Goal: Transaction & Acquisition: Obtain resource

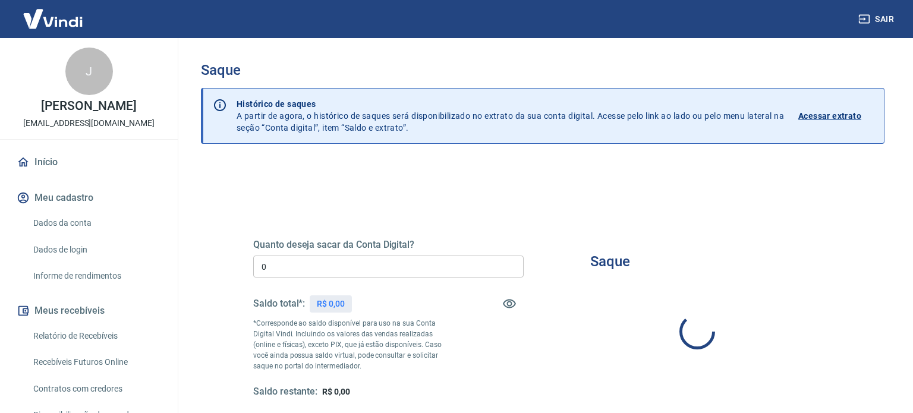
type input "R$ 0,00"
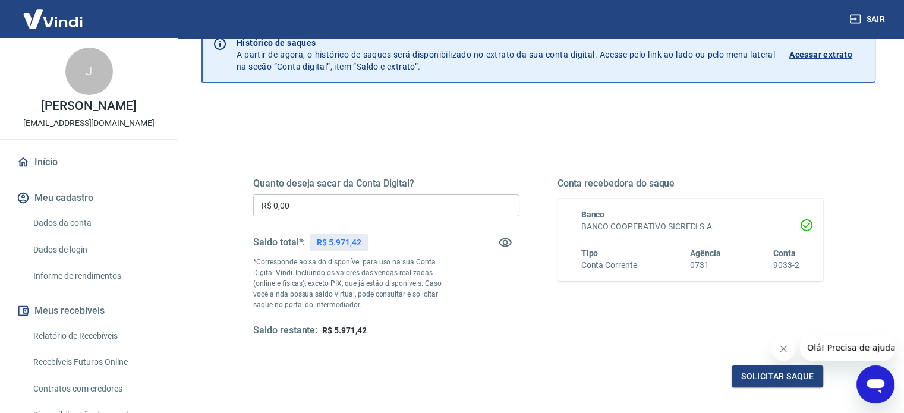
scroll to position [119, 0]
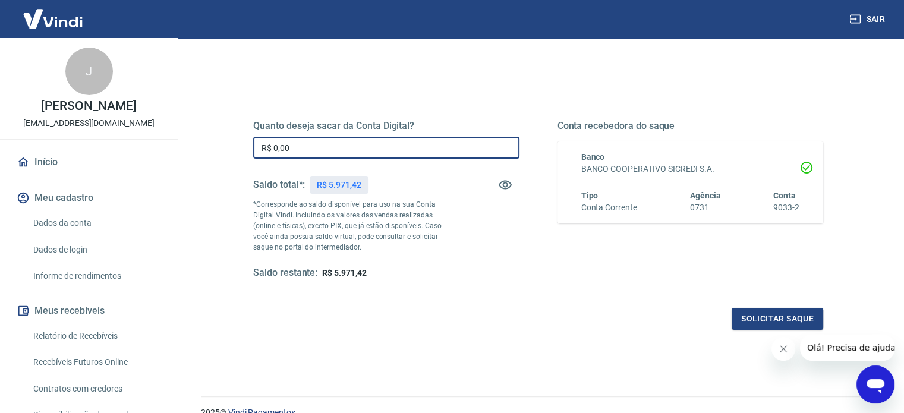
drag, startPoint x: 314, startPoint y: 150, endPoint x: 221, endPoint y: 143, distance: 93.0
click at [221, 143] on div "Quanto deseja sacar da Conta Digital? R$ 0,00 ​ Saldo total*: R$ 5.971,42 *Corr…" at bounding box center [538, 256] width 675 height 425
click at [32, 172] on link "Início" at bounding box center [88, 162] width 149 height 26
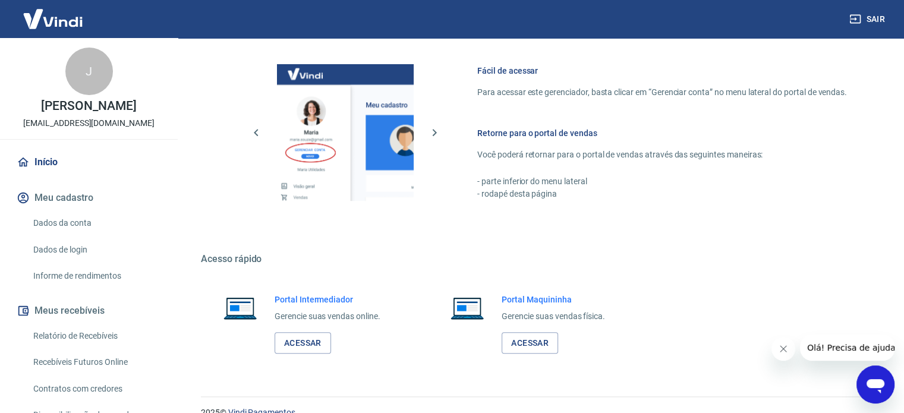
scroll to position [505, 0]
click at [72, 235] on link "Dados da conta" at bounding box center [96, 223] width 135 height 24
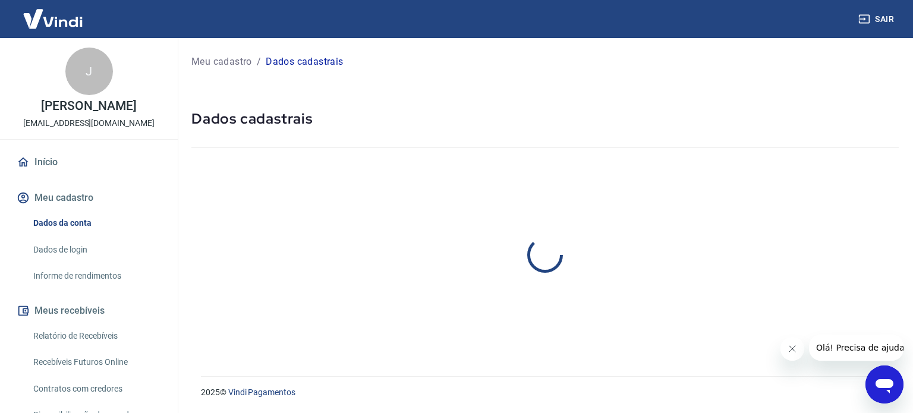
select select "SP"
select select "business"
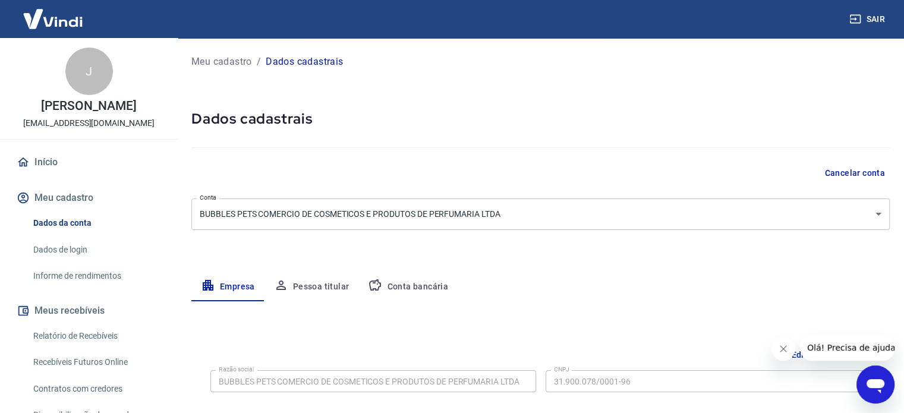
click at [75, 261] on link "Dados de login" at bounding box center [96, 250] width 135 height 24
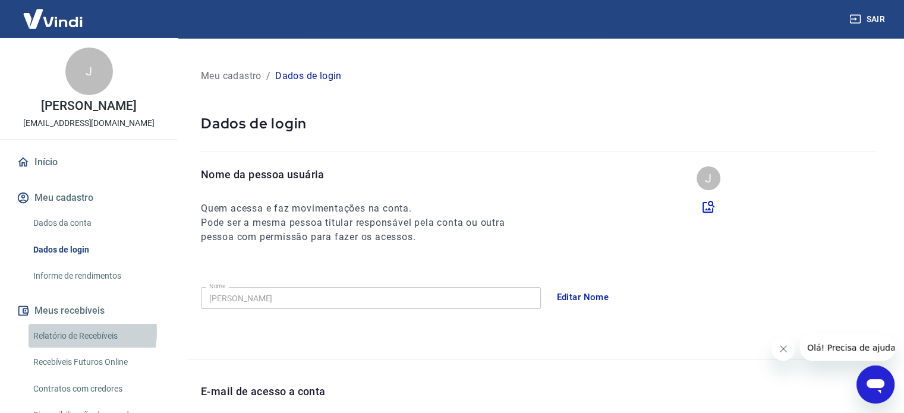
click at [69, 344] on link "Relatório de Recebíveis" at bounding box center [96, 336] width 135 height 24
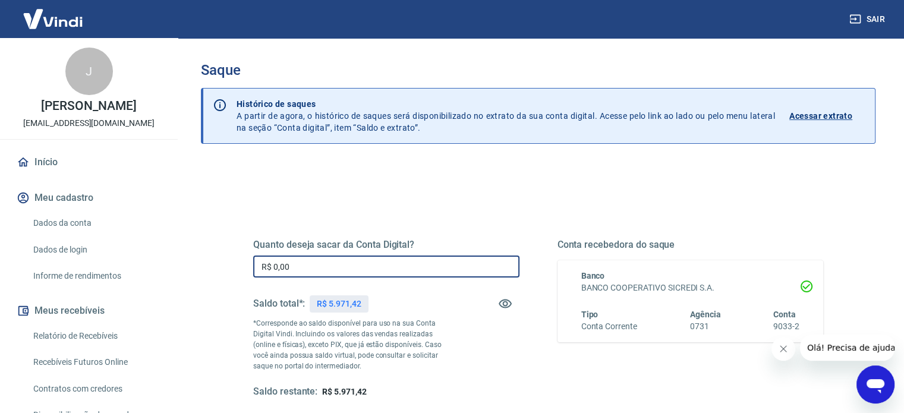
drag, startPoint x: 289, startPoint y: 266, endPoint x: 196, endPoint y: 266, distance: 92.7
click at [196, 266] on div "Saque Histórico de saques A partir de agora, o histórico de saques será disponi…" at bounding box center [538, 269] width 703 height 463
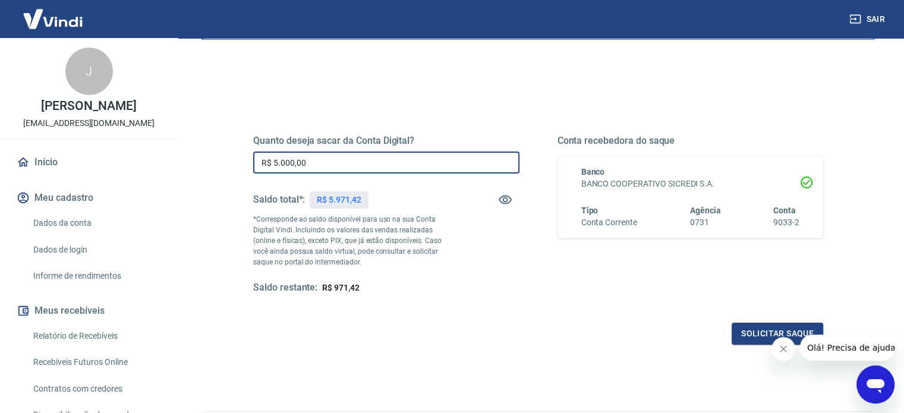
scroll to position [174, 0]
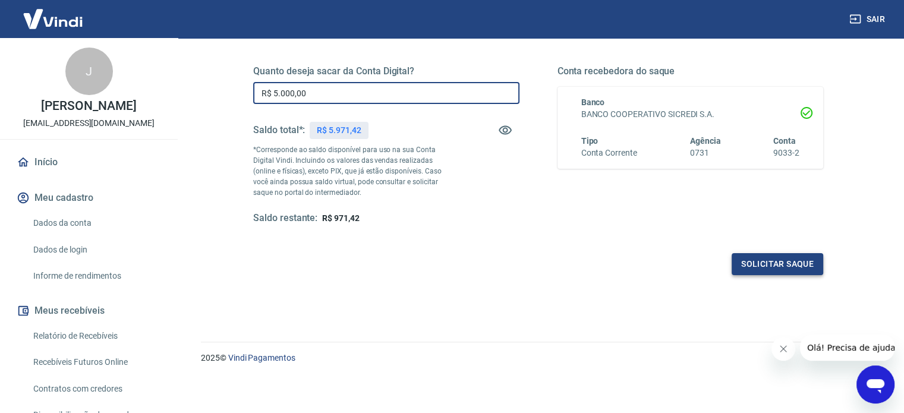
click at [766, 263] on button "Solicitar saque" at bounding box center [778, 264] width 92 height 22
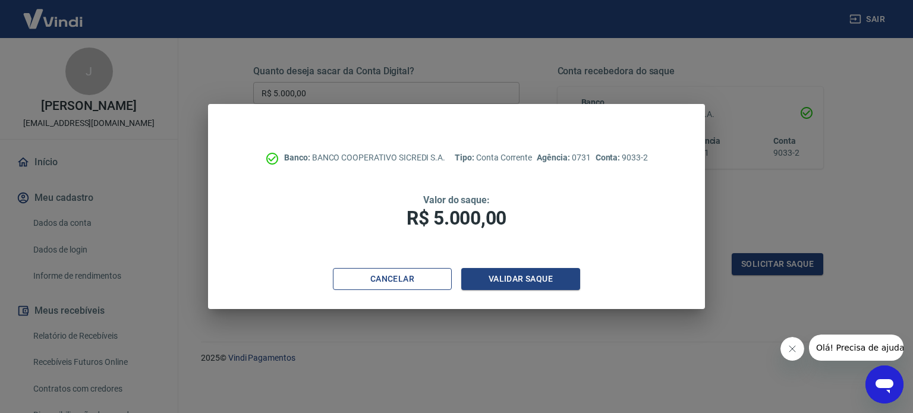
click at [388, 282] on button "Cancelar" at bounding box center [392, 279] width 119 height 22
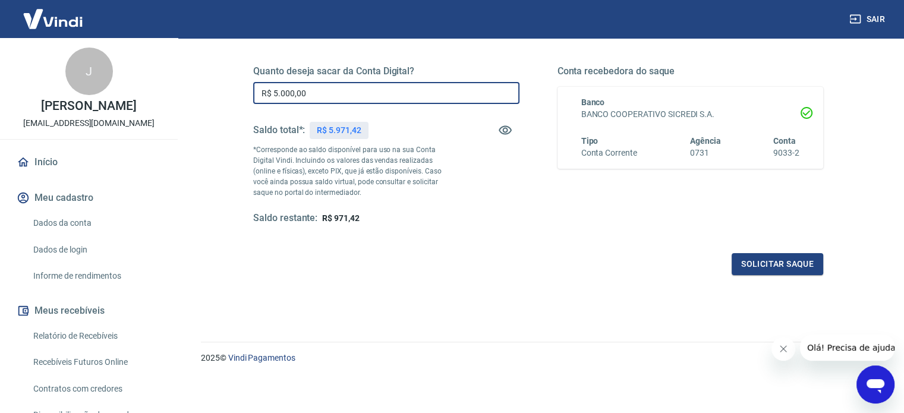
drag, startPoint x: 300, startPoint y: 90, endPoint x: 118, endPoint y: 83, distance: 182.0
click at [118, 83] on div "Sair J [PERSON_NAME] [EMAIL_ADDRESS][DOMAIN_NAME] Início Meu cadastro Dados da …" at bounding box center [452, 32] width 904 height 413
type input "R$ 5.500,00"
click at [762, 259] on button "Solicitar saque" at bounding box center [778, 264] width 92 height 22
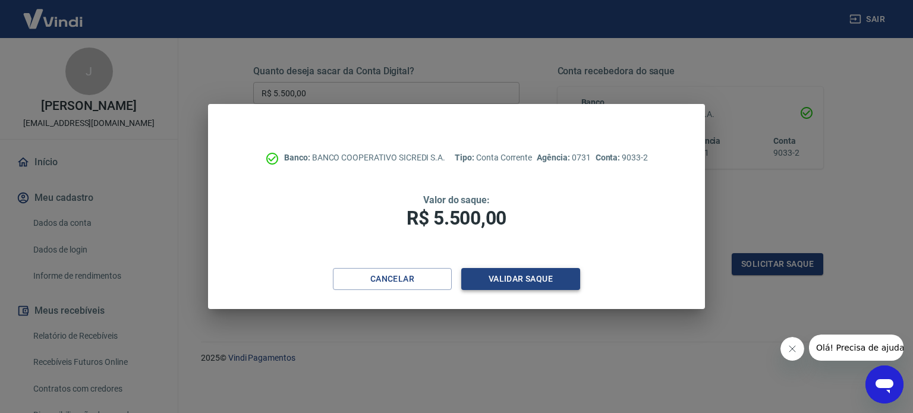
click at [527, 278] on button "Validar saque" at bounding box center [520, 279] width 119 height 22
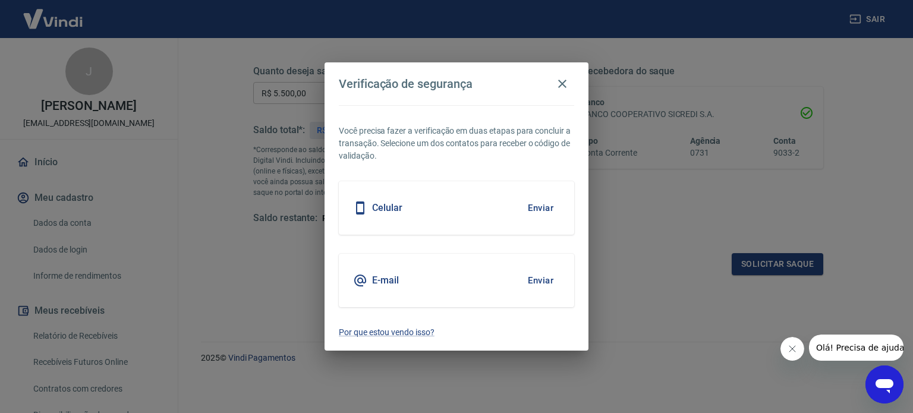
click at [543, 280] on button "Enviar" at bounding box center [540, 280] width 39 height 25
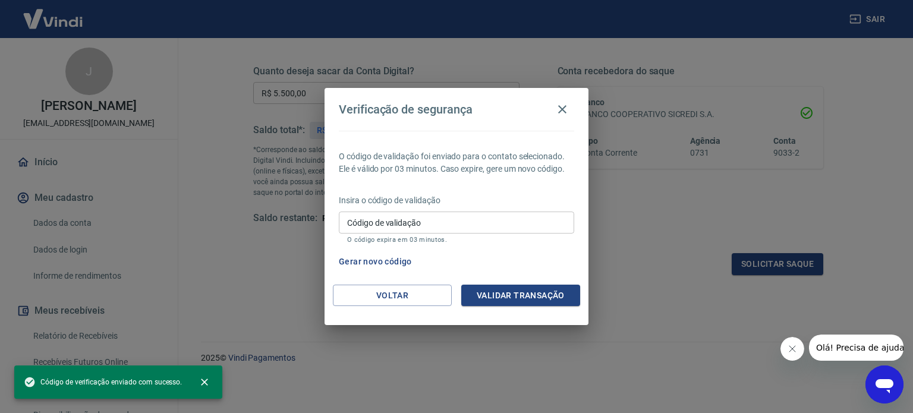
click at [484, 221] on input "Código de validação" at bounding box center [456, 223] width 235 height 22
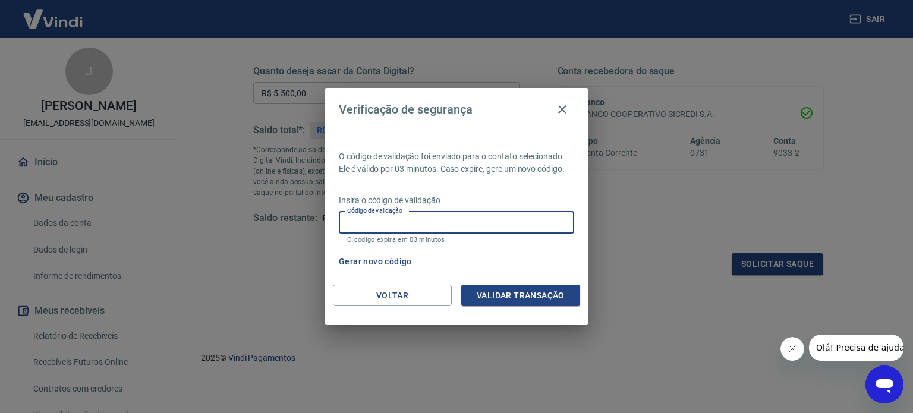
paste input "227888"
click at [526, 291] on button "Validar transação" at bounding box center [520, 296] width 119 height 22
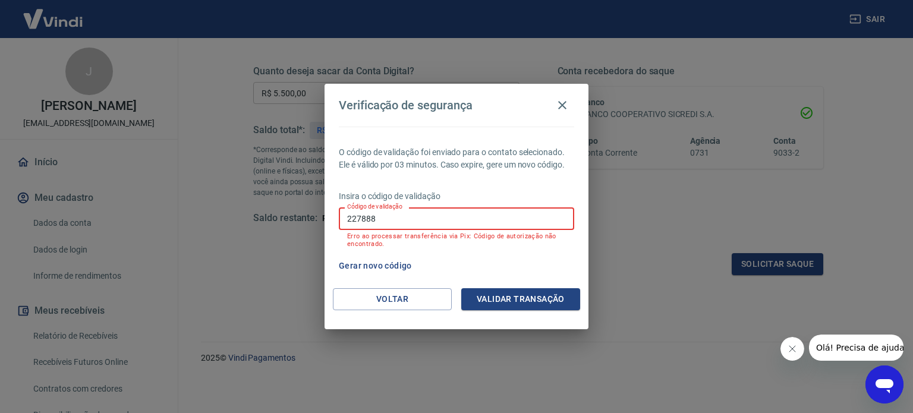
drag, startPoint x: 418, startPoint y: 210, endPoint x: 304, endPoint y: 210, distance: 114.1
click at [304, 210] on div "Verificação de segurança O código de validação foi enviado para o contato selec…" at bounding box center [456, 206] width 913 height 413
type input "1"
type input "227888"
click at [527, 297] on button "Validar transação" at bounding box center [520, 299] width 119 height 22
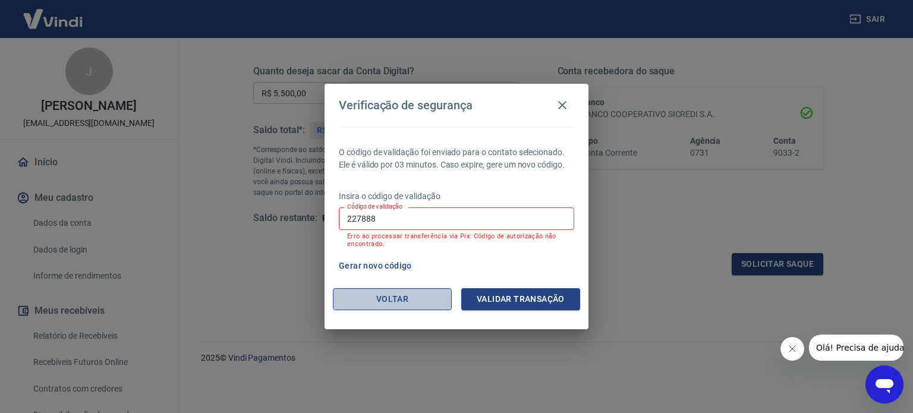
click at [412, 305] on button "Voltar" at bounding box center [392, 299] width 119 height 22
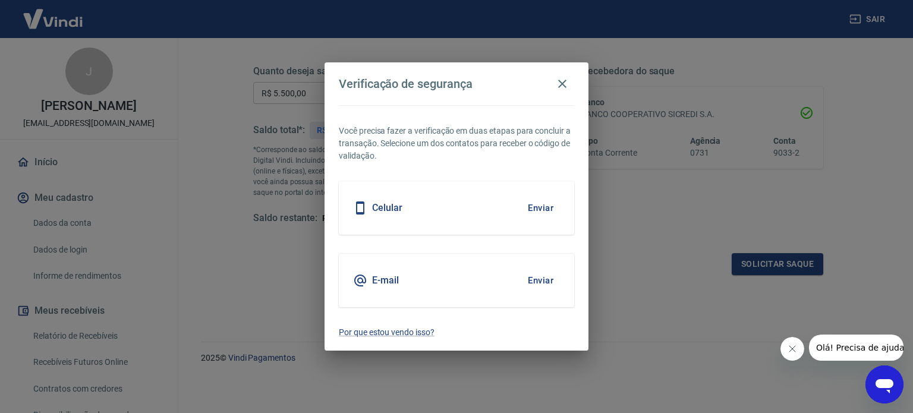
click at [544, 278] on button "Enviar" at bounding box center [540, 280] width 39 height 25
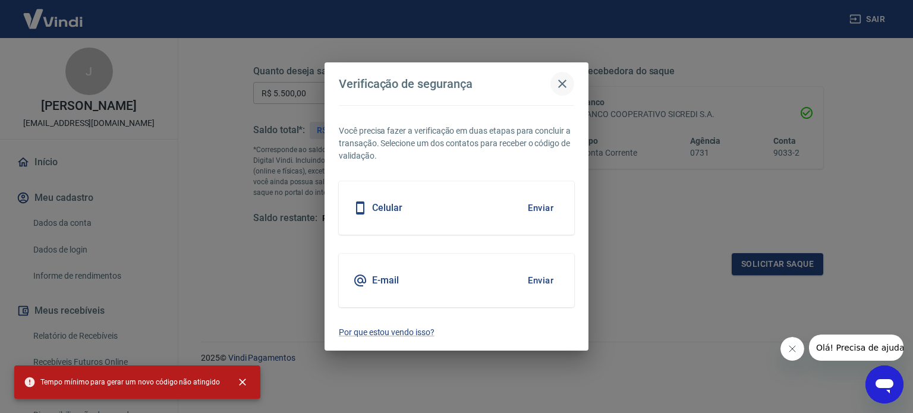
click at [565, 82] on icon "button" at bounding box center [562, 84] width 14 height 14
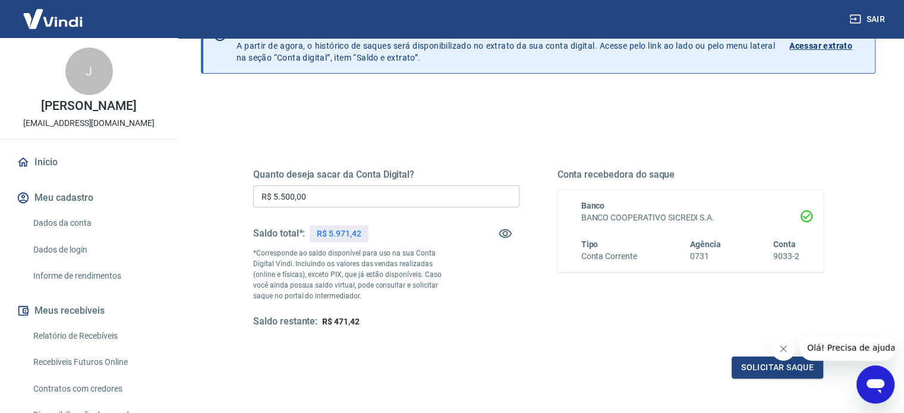
scroll to position [0, 0]
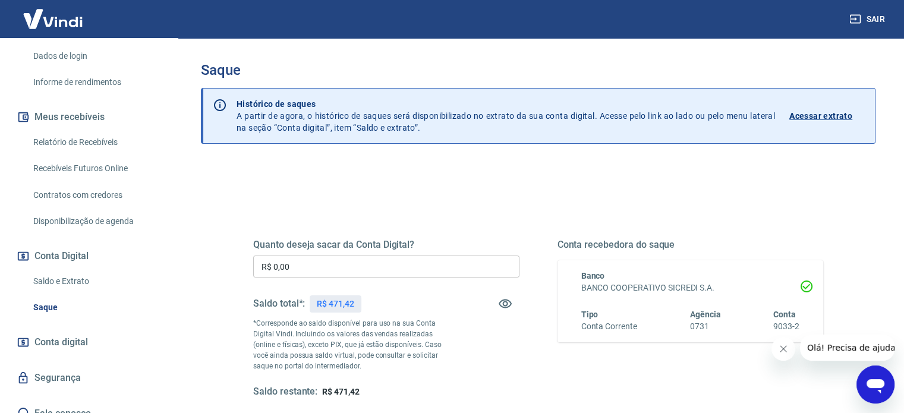
click at [860, 17] on icon "button" at bounding box center [855, 19] width 11 height 9
